Goal: Book appointment/travel/reservation

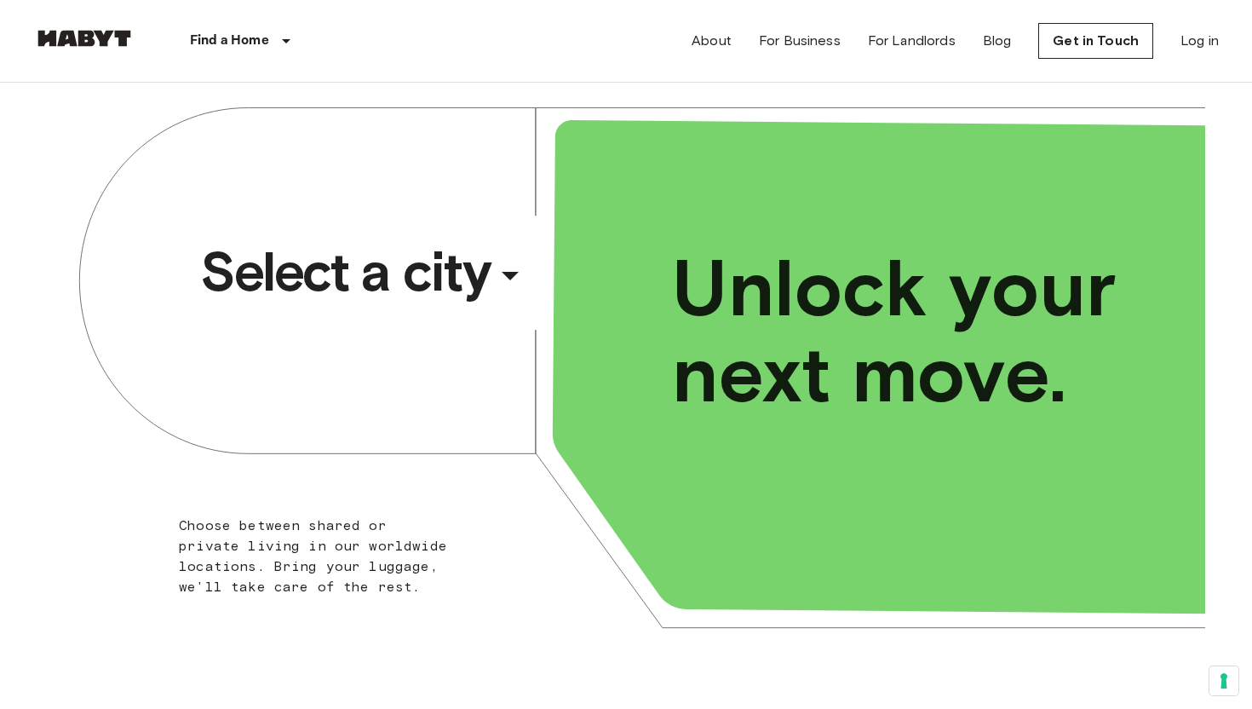
click at [508, 284] on div "​" at bounding box center [532, 289] width 175 height 35
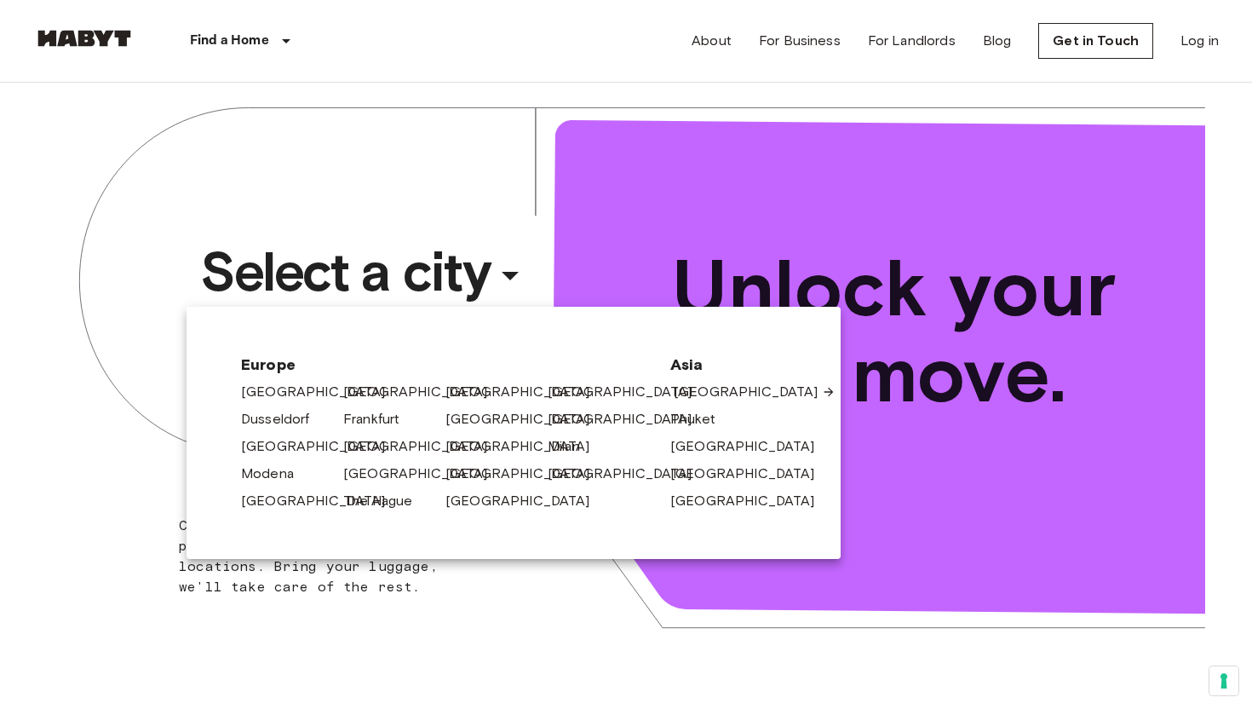
click at [706, 388] on link "[GEOGRAPHIC_DATA]" at bounding box center [755, 392] width 162 height 20
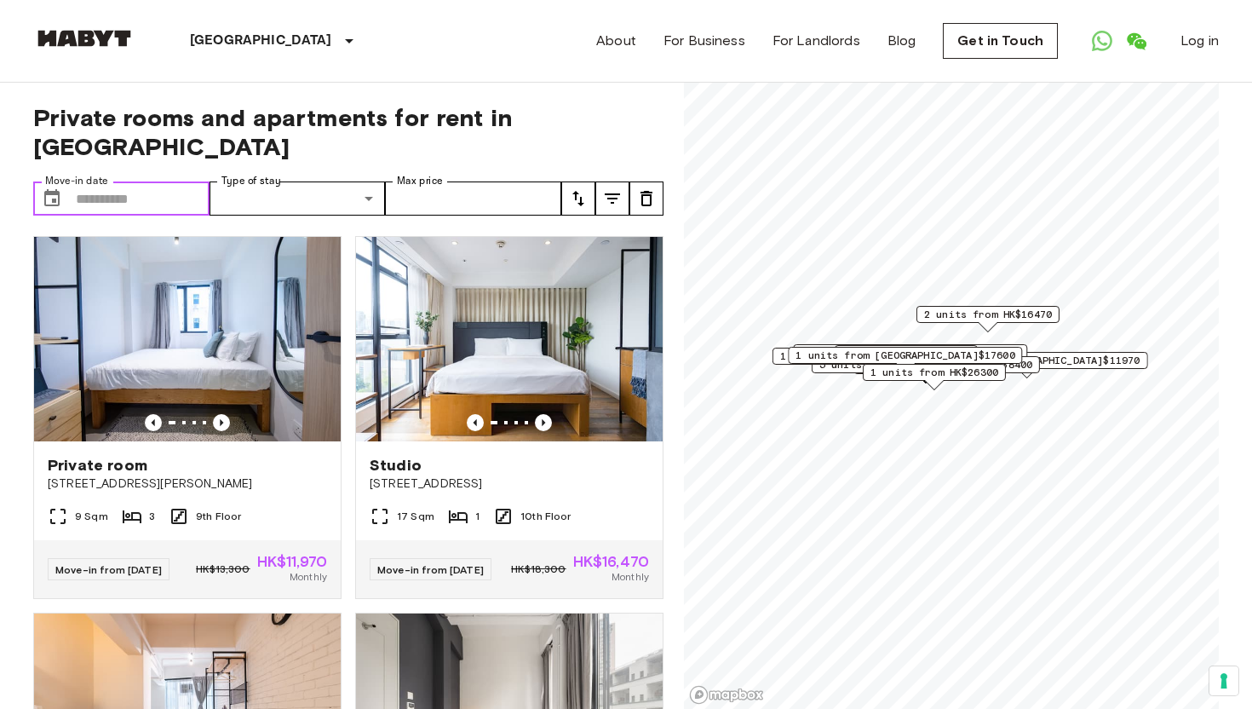
click at [163, 181] on input "Move-in date" at bounding box center [143, 198] width 134 height 34
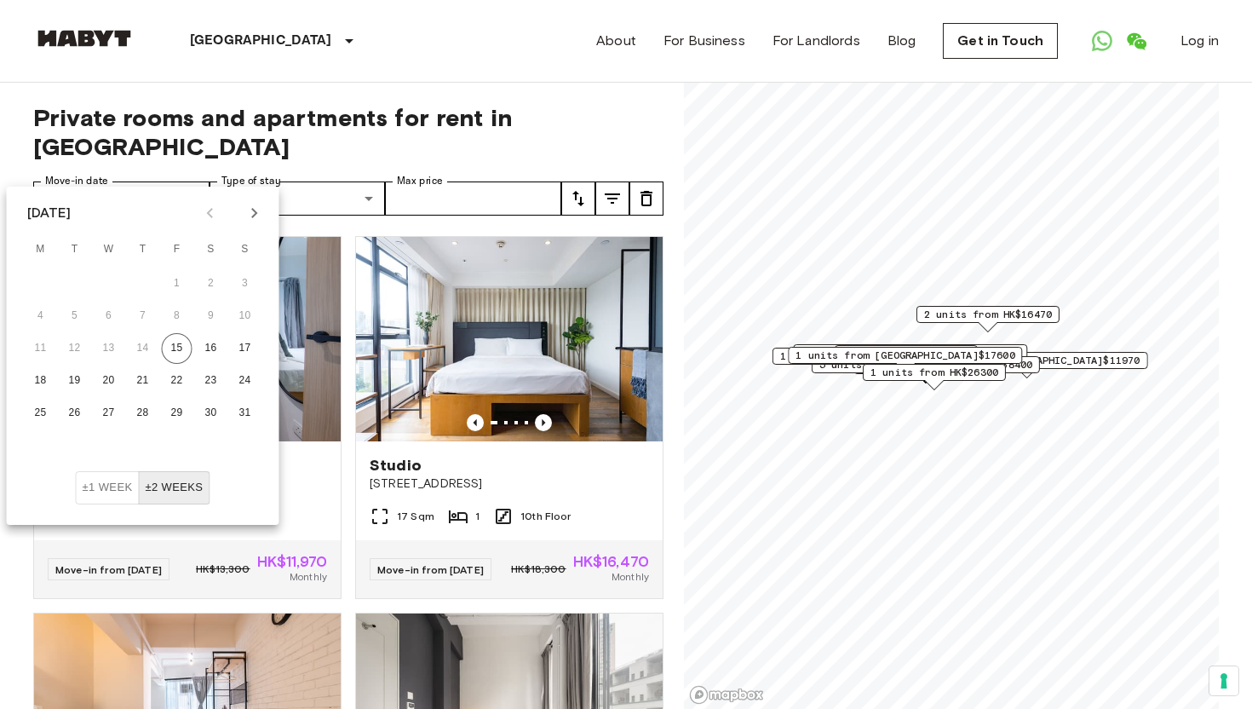
click at [256, 215] on icon "Next month" at bounding box center [254, 213] width 6 height 10
click at [47, 276] on button "1" at bounding box center [41, 283] width 31 height 31
type input "**********"
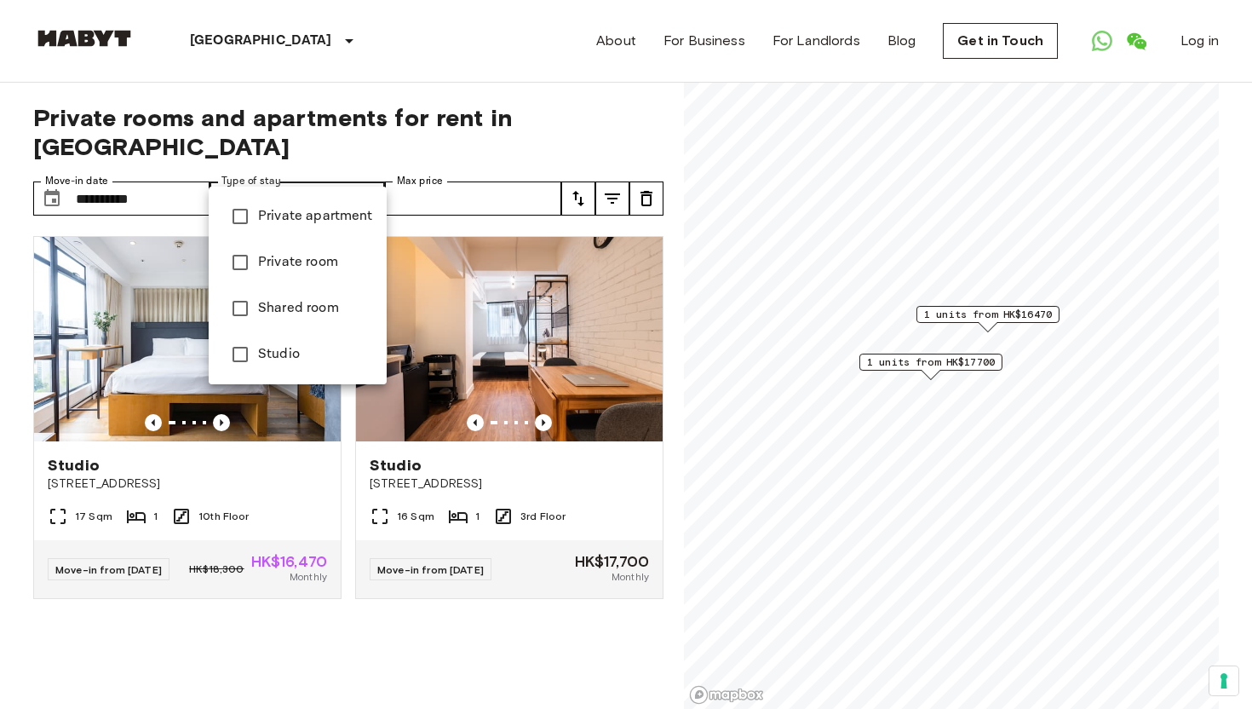
click at [365, 127] on div at bounding box center [626, 354] width 1252 height 709
